Goal: Find specific page/section: Find specific page/section

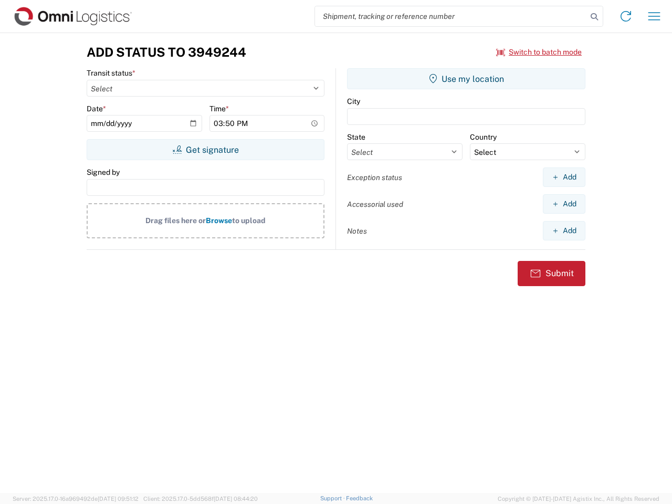
click at [451, 16] on input "search" at bounding box center [451, 16] width 272 height 20
click at [595, 17] on icon at bounding box center [594, 16] width 15 height 15
click at [626, 16] on icon at bounding box center [626, 16] width 17 height 17
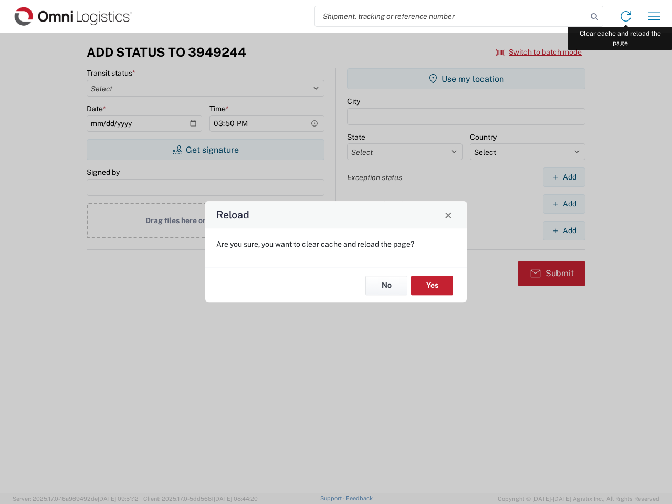
click at [655, 16] on div "Reload Are you sure, you want to clear cache and reload the page? No Yes" at bounding box center [336, 252] width 672 height 504
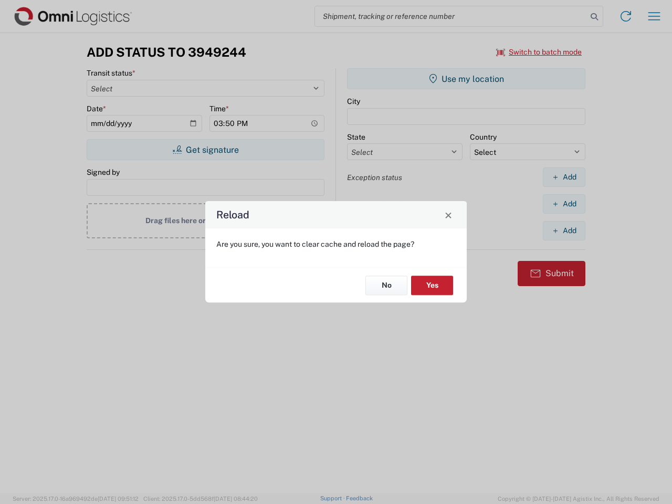
click at [539, 52] on div "Reload Are you sure, you want to clear cache and reload the page? No Yes" at bounding box center [336, 252] width 672 height 504
click at [205, 150] on div "Reload Are you sure, you want to clear cache and reload the page? No Yes" at bounding box center [336, 252] width 672 height 504
click at [466, 79] on div "Reload Are you sure, you want to clear cache and reload the page? No Yes" at bounding box center [336, 252] width 672 height 504
click at [564, 177] on div "Reload Are you sure, you want to clear cache and reload the page? No Yes" at bounding box center [336, 252] width 672 height 504
click at [564, 204] on div "Reload Are you sure, you want to clear cache and reload the page? No Yes" at bounding box center [336, 252] width 672 height 504
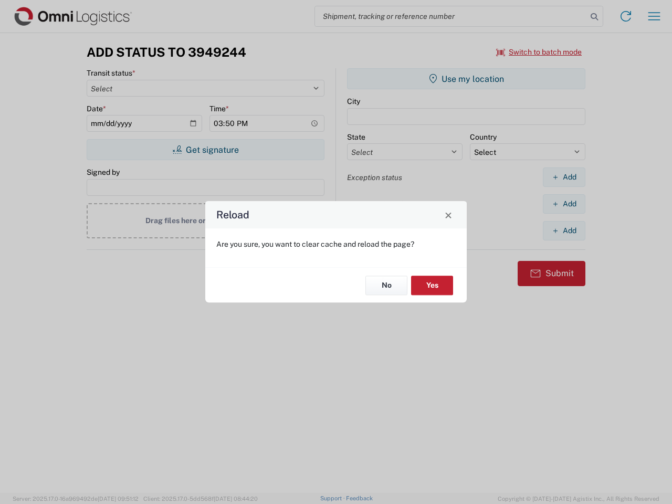
click at [564, 231] on div "Reload Are you sure, you want to clear cache and reload the page? No Yes" at bounding box center [336, 252] width 672 height 504
